Goal: Answer question/provide support: Share knowledge or assist other users

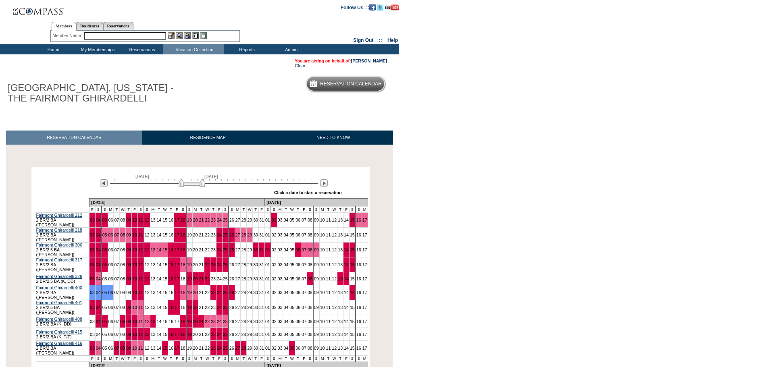
drag, startPoint x: 184, startPoint y: 186, endPoint x: 192, endPoint y: 183, distance: 8.7
click at [192, 183] on img at bounding box center [192, 183] width 26 height 8
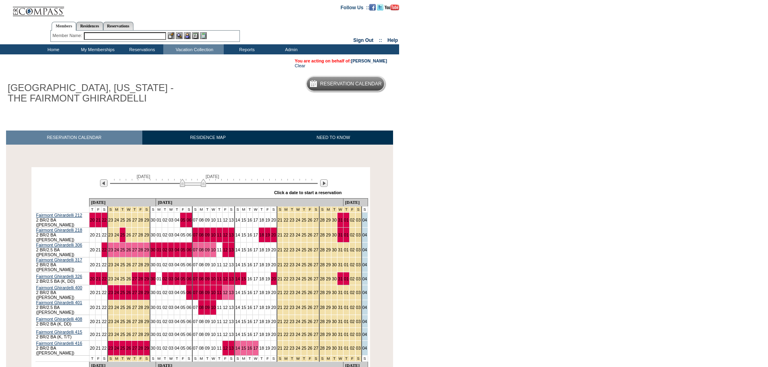
click at [195, 183] on img at bounding box center [193, 183] width 26 height 8
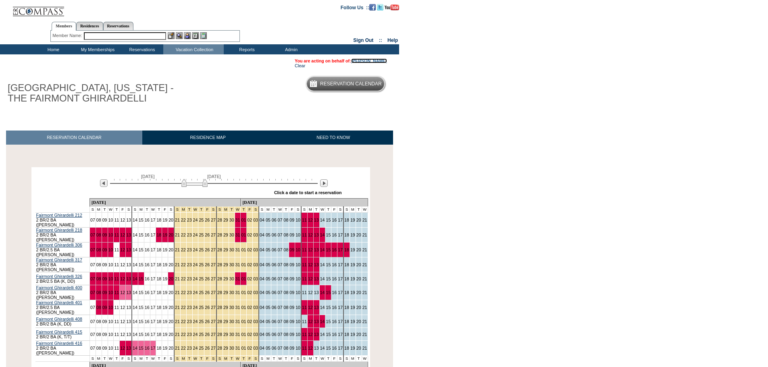
click at [361, 59] on link "[PERSON_NAME]" at bounding box center [369, 60] width 36 height 5
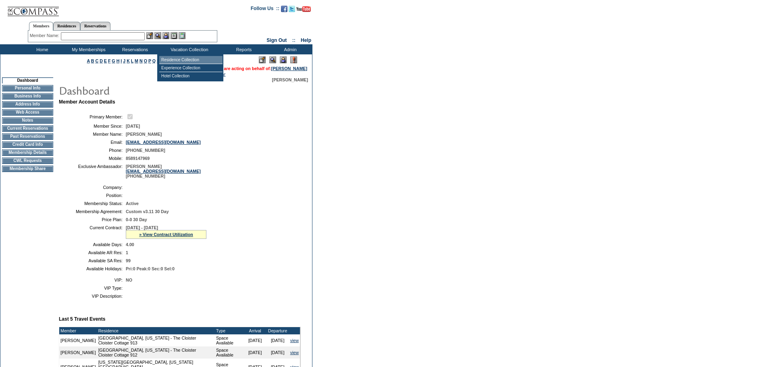
click at [195, 61] on td "Residence Collection" at bounding box center [190, 60] width 63 height 8
click at [48, 53] on td "Home" at bounding box center [41, 49] width 46 height 10
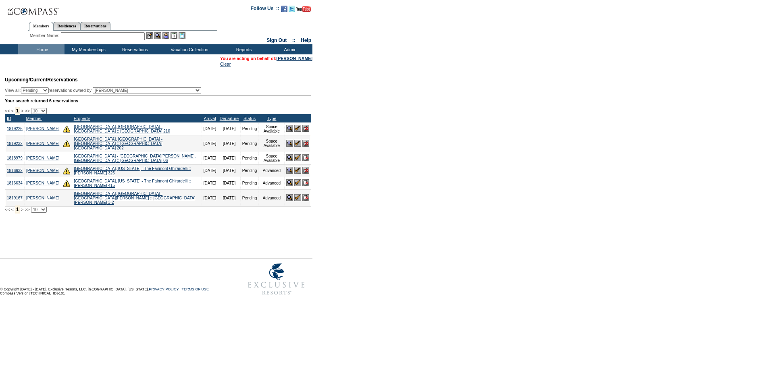
click at [298, 199] on img at bounding box center [297, 197] width 7 height 7
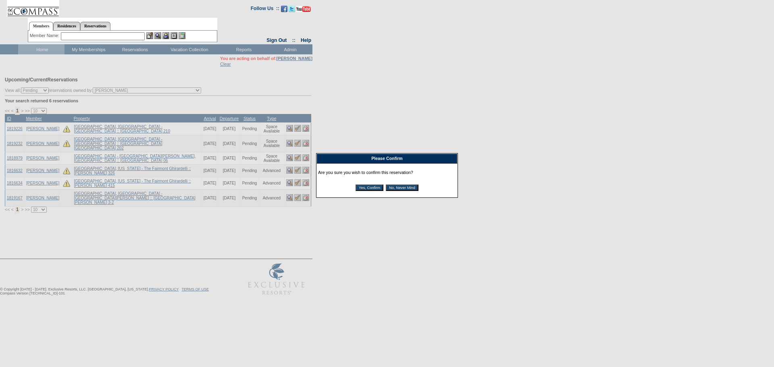
click at [360, 189] on input "Yes, Confirm" at bounding box center [370, 188] width 28 height 6
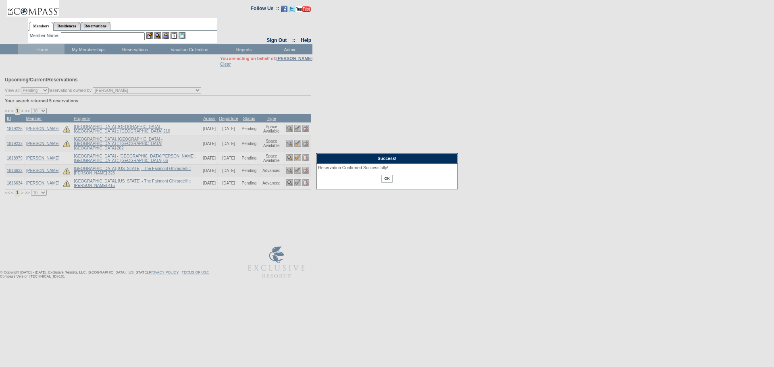
click at [386, 180] on input "OK" at bounding box center [387, 179] width 11 height 8
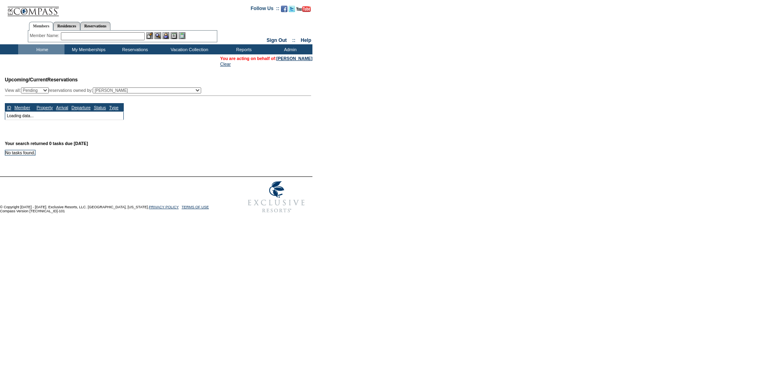
click at [117, 38] on input "text" at bounding box center [103, 36] width 84 height 8
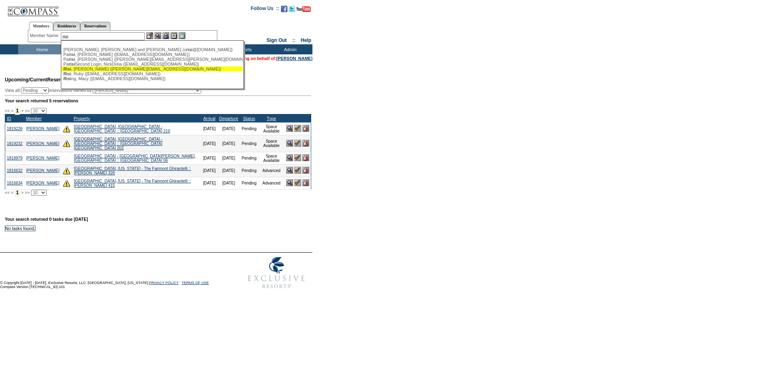
click at [121, 71] on div "[PERSON_NAME] ([PERSON_NAME][EMAIL_ADDRESS][DOMAIN_NAME])" at bounding box center [151, 69] width 177 height 5
type input "[PERSON_NAME] ([PERSON_NAME][EMAIL_ADDRESS][DOMAIN_NAME])"
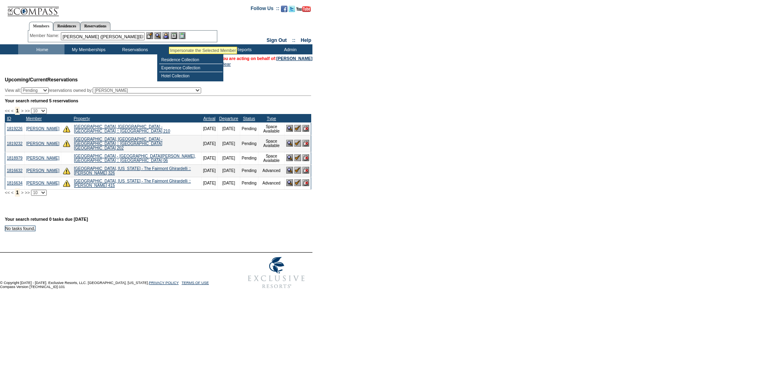
click at [169, 36] on img at bounding box center [166, 35] width 7 height 7
click at [158, 36] on img at bounding box center [157, 35] width 7 height 7
